Goal: Task Accomplishment & Management: Complete application form

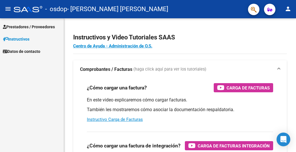
click at [35, 24] on span "Prestadores / Proveedores" at bounding box center [29, 27] width 52 height 6
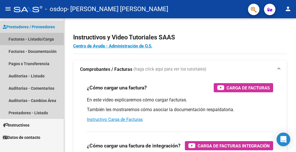
click at [37, 37] on link "Facturas - Listado/Carga" at bounding box center [32, 39] width 64 height 12
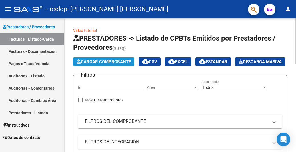
click at [107, 61] on span "Cargar Comprobante" at bounding box center [104, 61] width 54 height 5
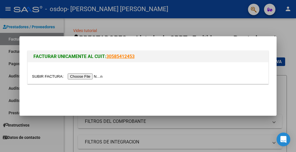
click at [84, 75] on input "file" at bounding box center [68, 76] width 72 height 6
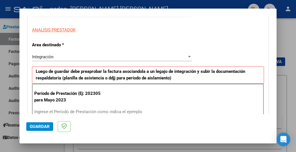
scroll to position [114, 0]
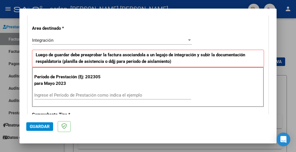
click at [49, 94] on input "Ingrese el Período de Prestación como indica el ejemplo" at bounding box center [112, 95] width 157 height 5
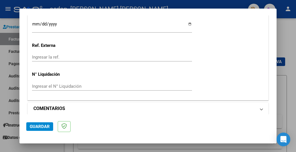
scroll to position [409, 0]
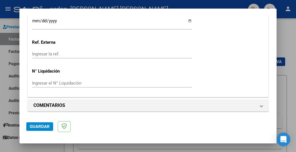
type input "202507"
click at [37, 126] on span "Guardar" at bounding box center [40, 126] width 20 height 5
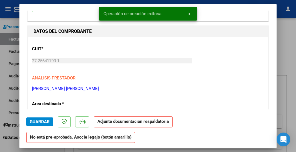
scroll to position [57, 0]
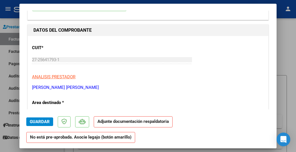
click at [132, 124] on p "Adjunte documentación respaldatoria" at bounding box center [133, 121] width 79 height 11
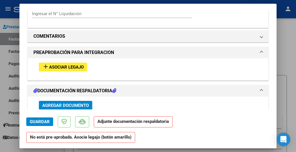
scroll to position [470, 0]
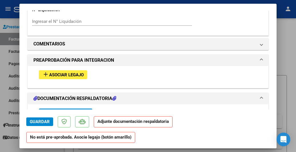
click at [60, 74] on span "Asociar Legajo" at bounding box center [66, 74] width 35 height 5
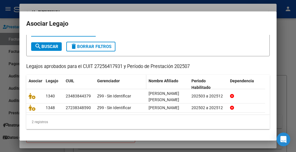
scroll to position [35, 0]
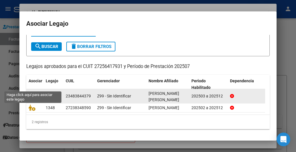
click at [32, 93] on icon at bounding box center [32, 96] width 7 height 6
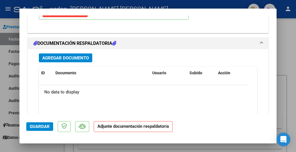
scroll to position [628, 0]
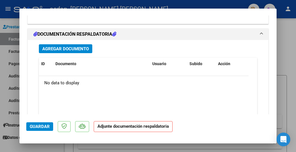
click at [108, 127] on strong "Adjunte documentación respaldatoria" at bounding box center [132, 126] width 71 height 5
click at [75, 48] on span "Agregar Documento" at bounding box center [65, 48] width 47 height 5
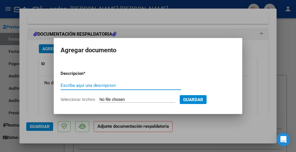
click at [86, 84] on input "Escriba aquí una descripcion" at bounding box center [121, 85] width 121 height 5
type input "j"
type input "planilla julio"
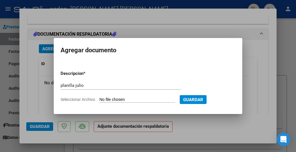
click at [75, 99] on span "Seleccionar Archivo" at bounding box center [78, 99] width 35 height 5
click at [99, 99] on input "Seleccionar Archivo" at bounding box center [137, 99] width 76 height 5
type input "C:\fakepath\planilla [PERSON_NAME] 2025.jpg"
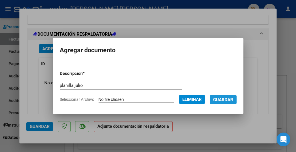
click at [231, 99] on span "Guardar" at bounding box center [223, 99] width 20 height 5
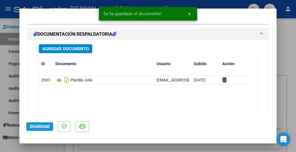
click at [42, 125] on span "Guardar" at bounding box center [40, 126] width 20 height 5
